Goal: Obtain resource: Download file/media

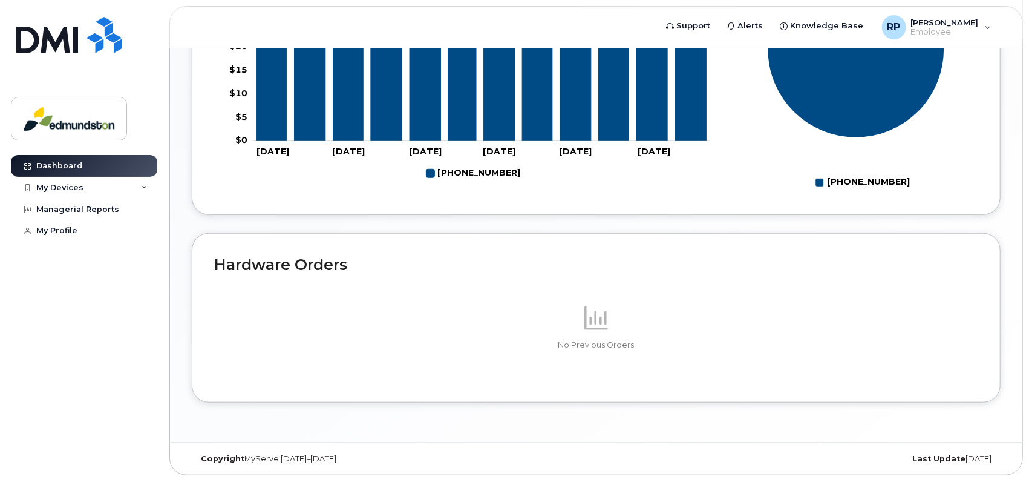
scroll to position [167, 0]
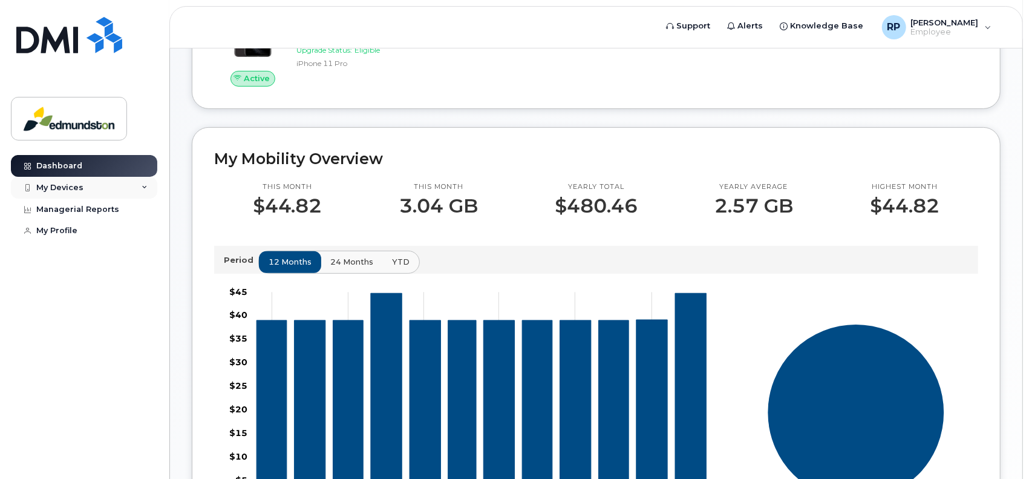
click at [88, 183] on div "My Devices" at bounding box center [84, 188] width 146 height 22
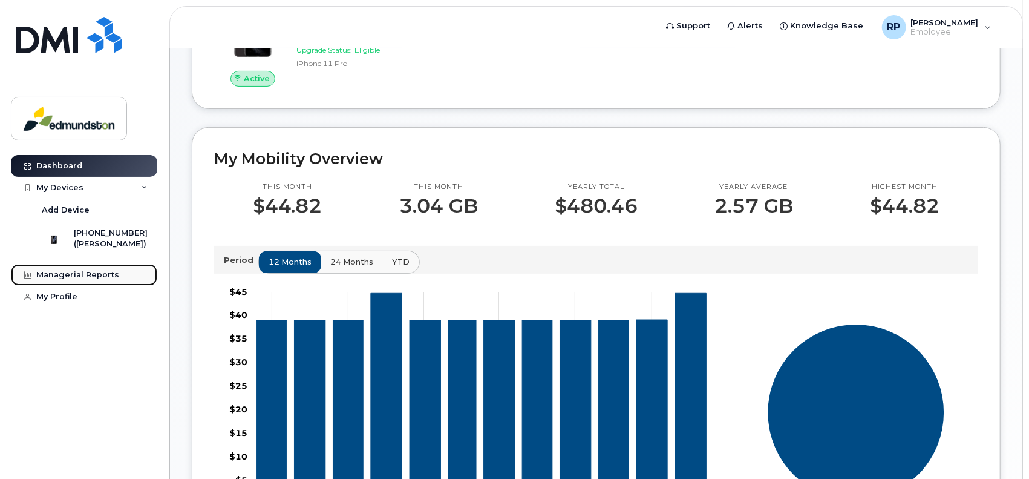
click at [73, 280] on div "Managerial Reports" at bounding box center [77, 275] width 83 height 10
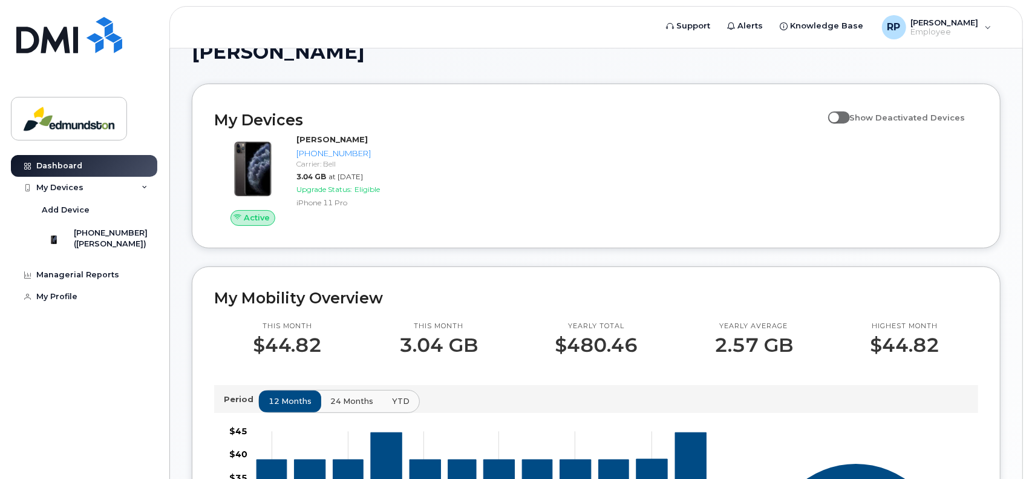
scroll to position [0, 0]
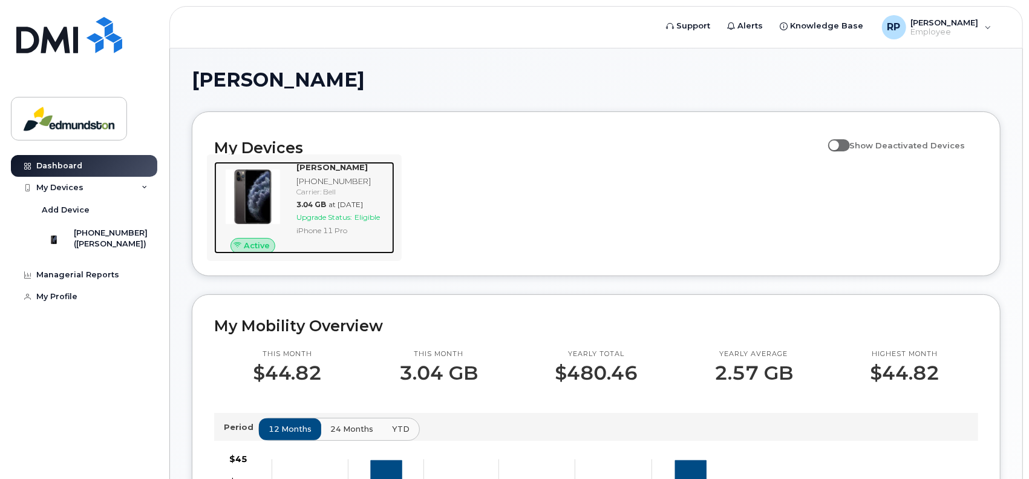
click at [318, 169] on strong "[PERSON_NAME]" at bounding box center [331, 167] width 71 height 10
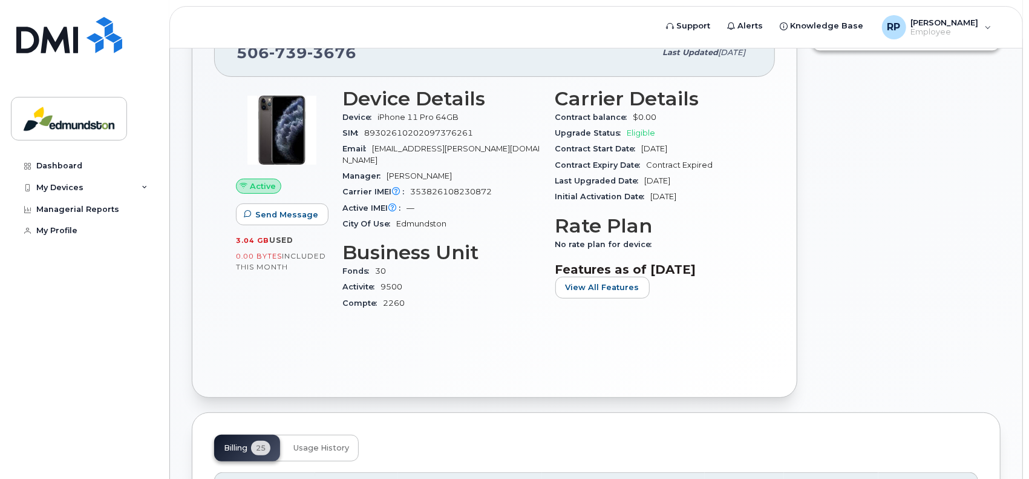
scroll to position [242, 0]
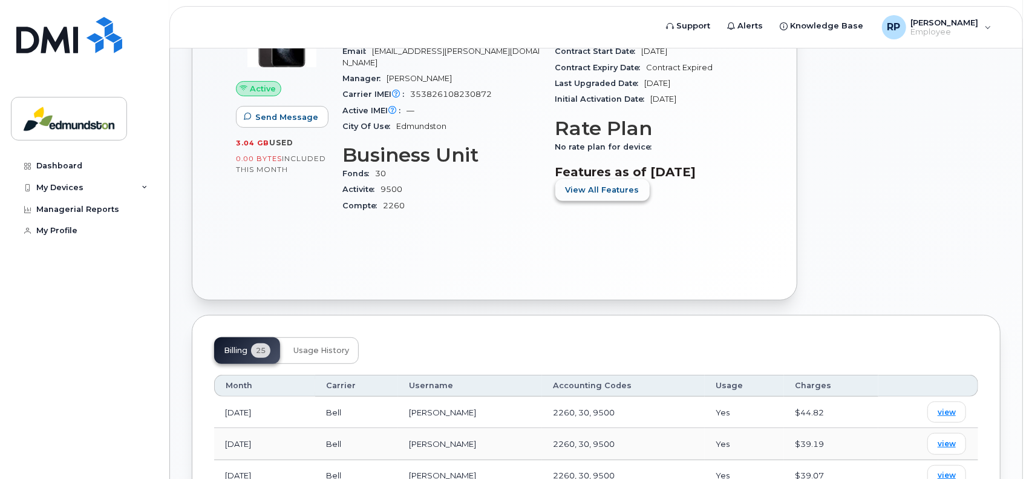
click at [604, 186] on span "View All Features" at bounding box center [603, 189] width 74 height 11
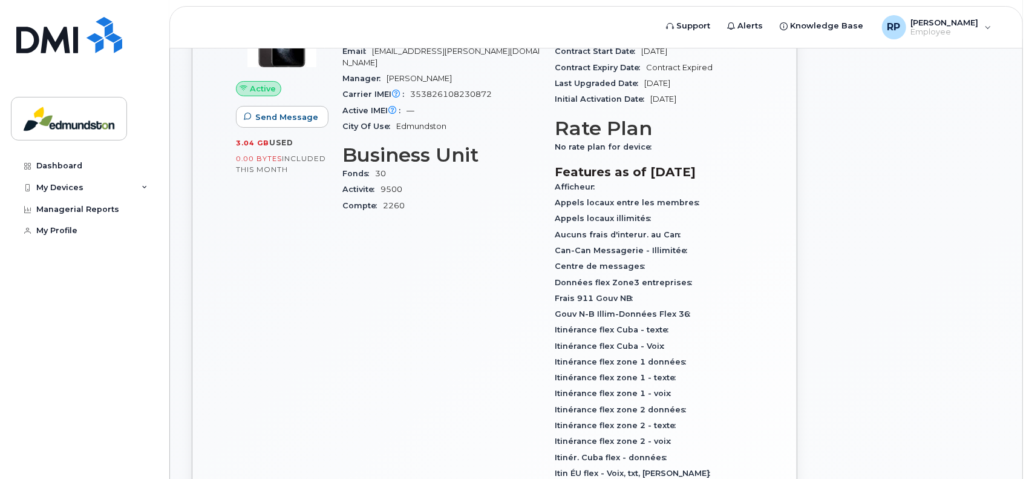
click at [604, 186] on div "Afficheur" at bounding box center [654, 187] width 198 height 16
click at [601, 169] on h3 "Features as of [DATE]" at bounding box center [654, 172] width 198 height 15
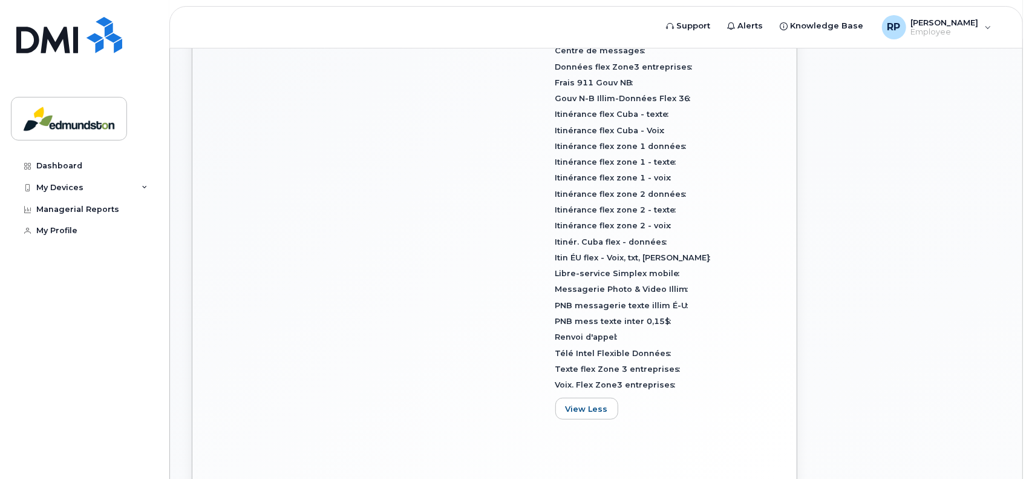
scroll to position [544, 0]
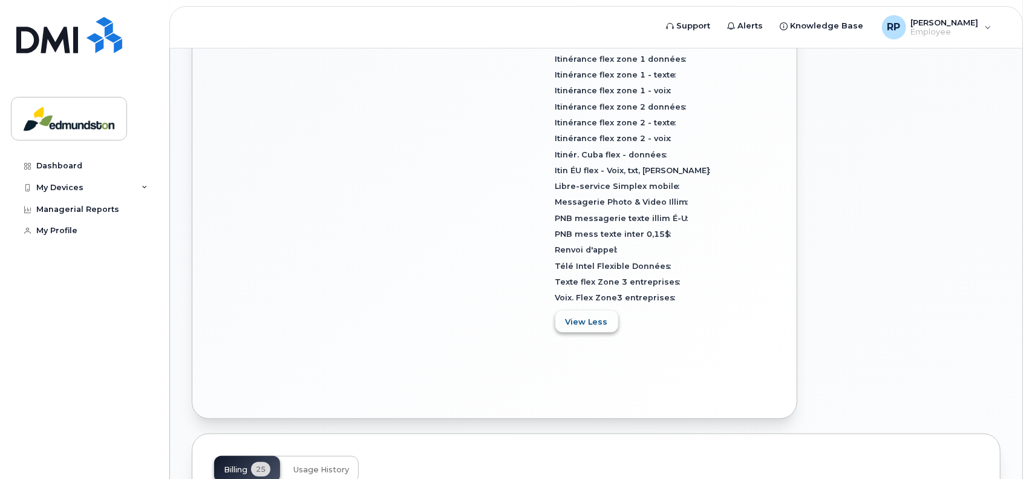
click at [595, 324] on span "View Less" at bounding box center [587, 321] width 42 height 11
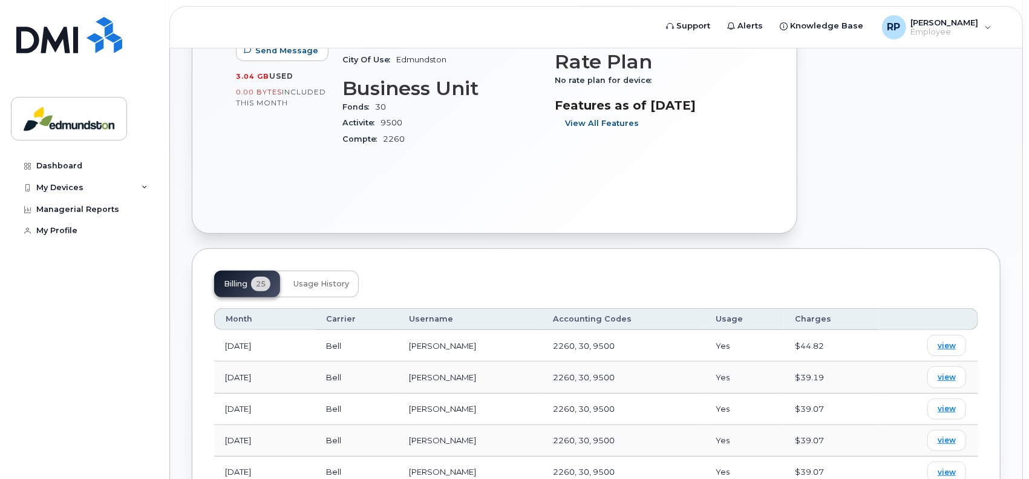
scroll to position [242, 0]
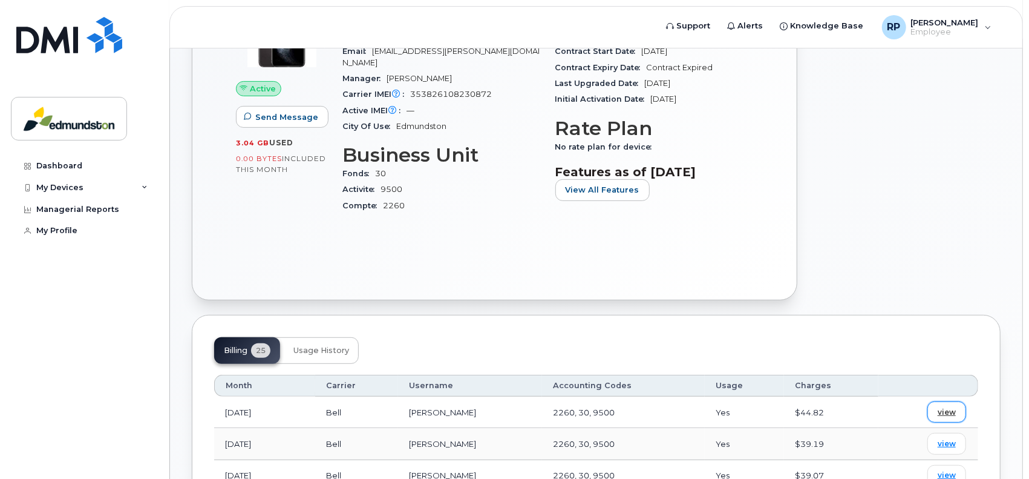
click at [951, 407] on span "view" at bounding box center [947, 412] width 18 height 11
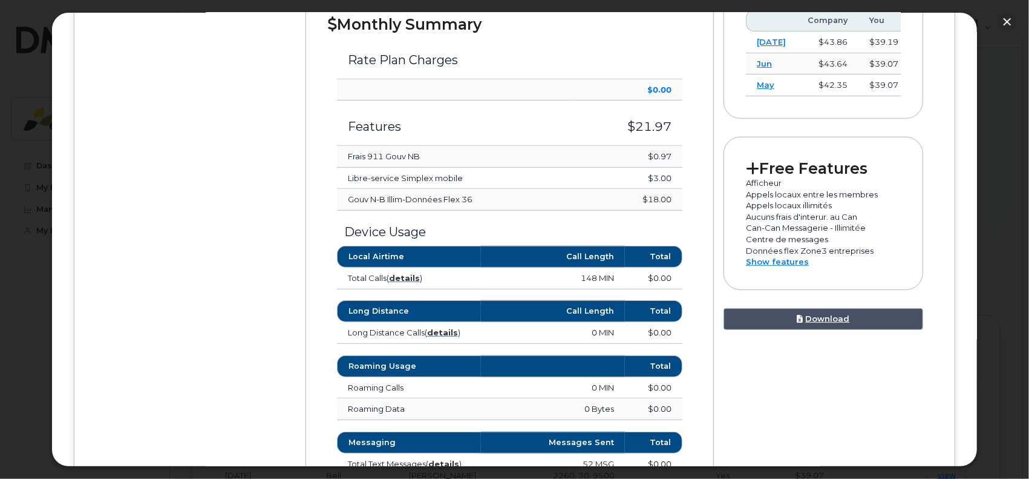
scroll to position [544, 0]
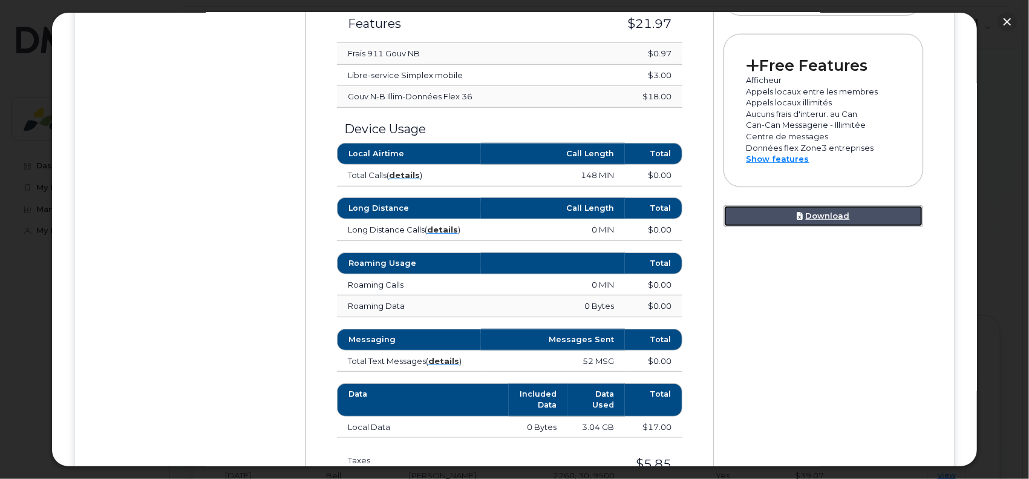
click at [813, 205] on link "Download" at bounding box center [824, 216] width 200 height 22
